Goal: Book appointment/travel/reservation

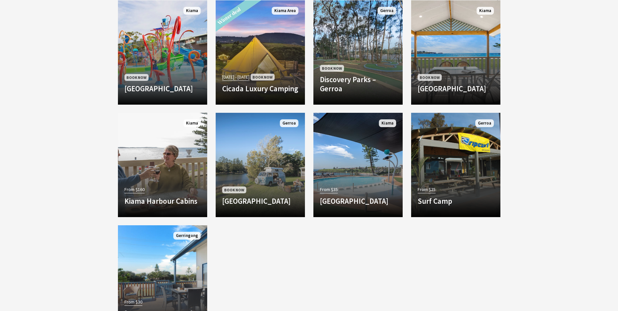
scroll to position [424, 0]
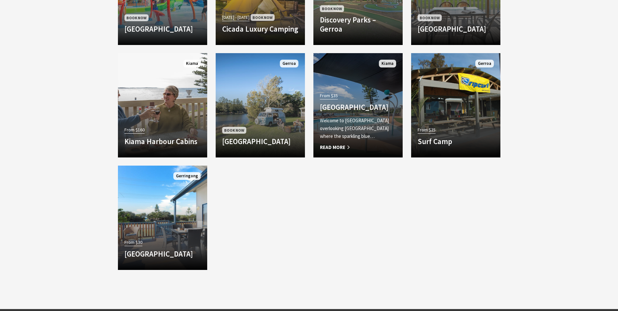
click at [366, 132] on p "Welcome to Surf Beach Holiday Park overlooking Kiama’s main beach where the spa…" at bounding box center [358, 128] width 76 height 23
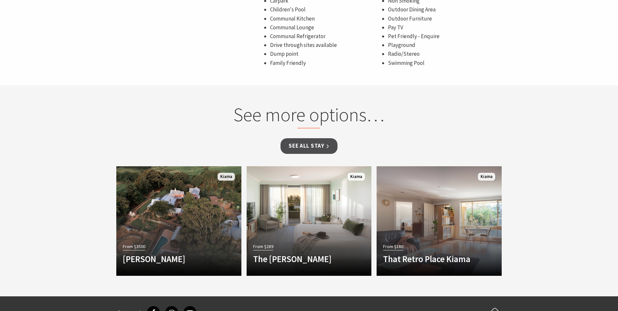
scroll to position [489, 0]
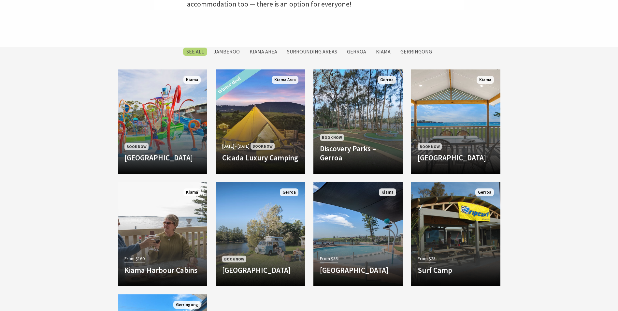
scroll to position [293, 0]
